Goal: Information Seeking & Learning: Learn about a topic

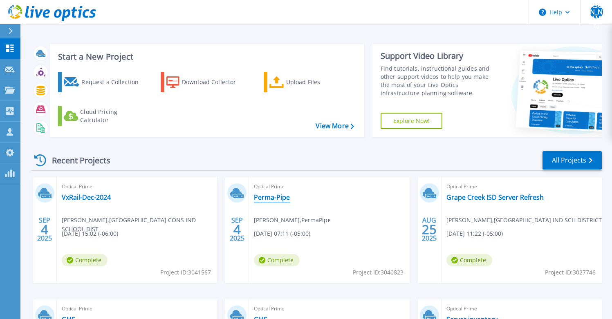
click at [269, 199] on link "Perma-Pipe" at bounding box center [272, 197] width 36 height 8
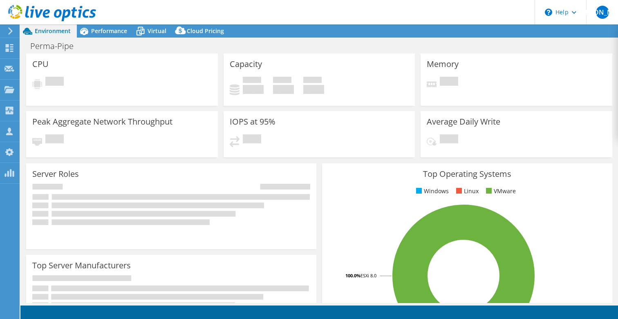
select select "USD"
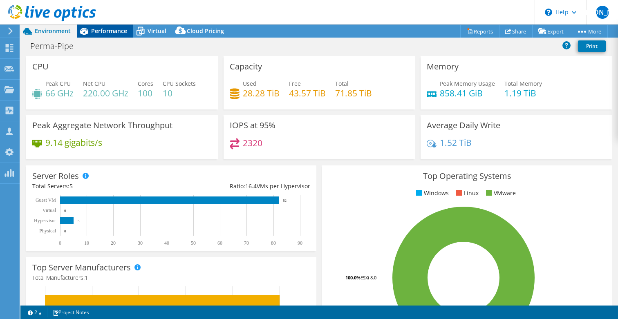
click at [103, 32] on span "Performance" at bounding box center [109, 31] width 36 height 8
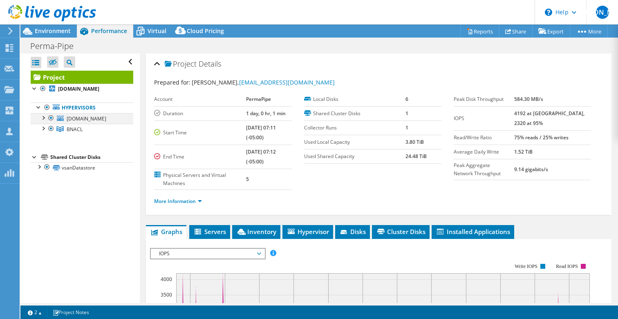
click at [43, 118] on div at bounding box center [43, 117] width 8 height 8
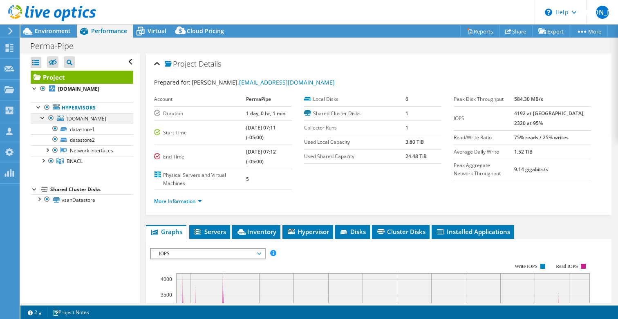
click at [43, 118] on div at bounding box center [43, 117] width 8 height 8
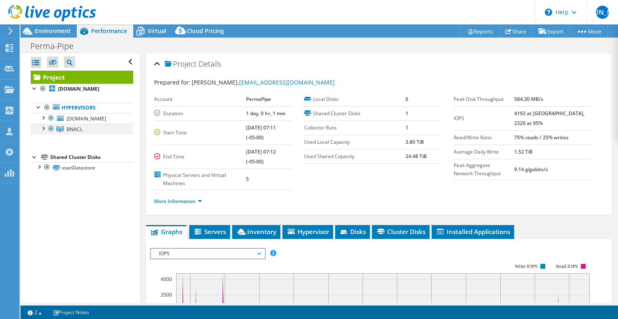
click at [43, 128] on div at bounding box center [43, 128] width 8 height 8
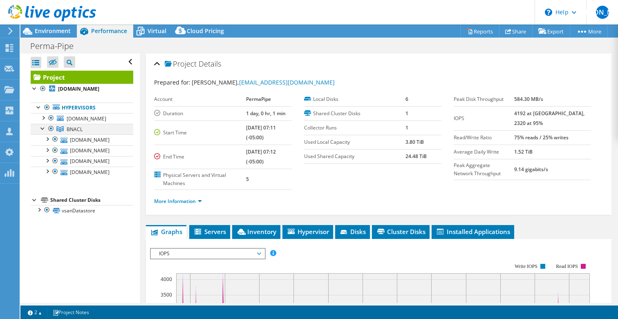
click at [43, 128] on div at bounding box center [43, 128] width 8 height 8
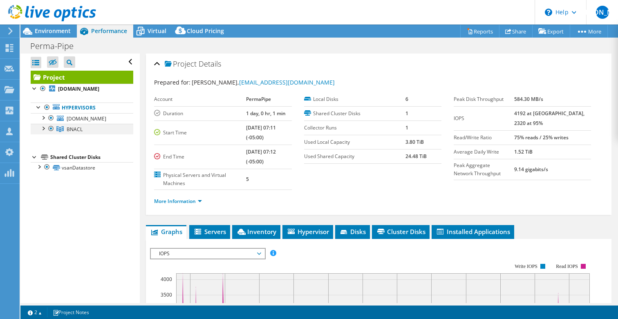
click at [44, 129] on div at bounding box center [43, 128] width 8 height 8
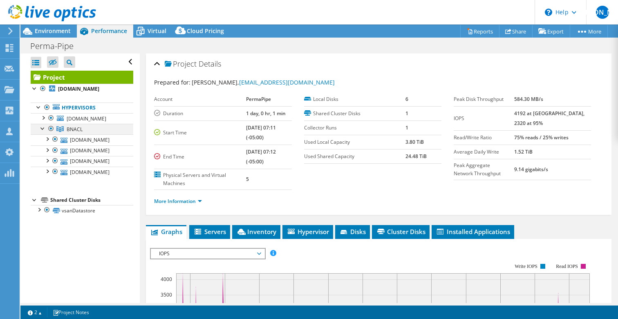
click at [44, 129] on div at bounding box center [43, 128] width 8 height 8
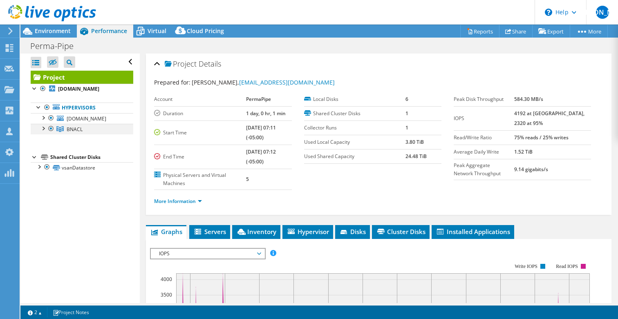
click at [43, 130] on div at bounding box center [43, 128] width 8 height 8
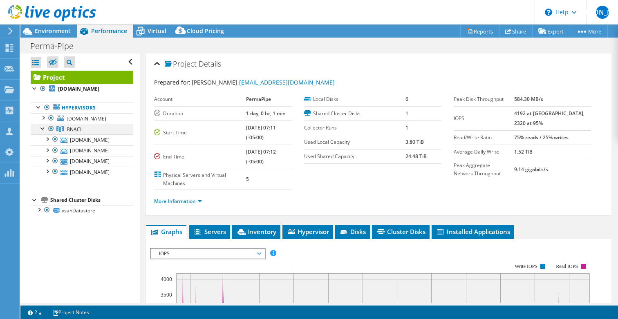
click at [43, 130] on div at bounding box center [43, 128] width 8 height 8
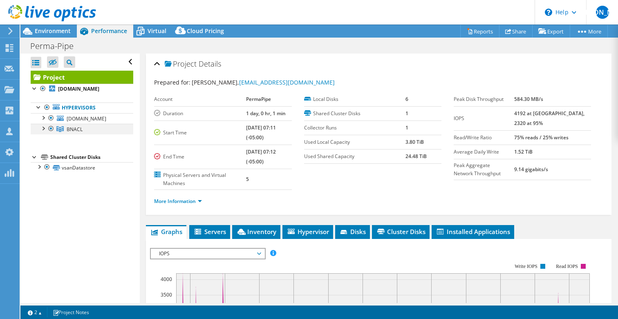
click at [44, 126] on div at bounding box center [43, 128] width 8 height 8
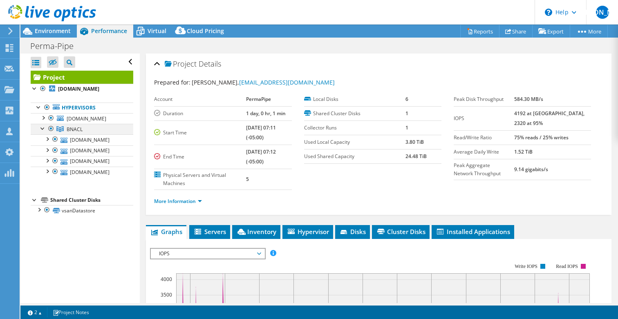
click at [44, 126] on div at bounding box center [43, 128] width 8 height 8
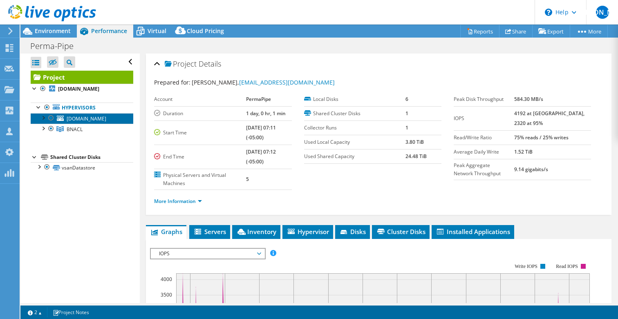
click at [74, 116] on span "iahvmh001.ntmfri.com" at bounding box center [87, 118] width 40 height 7
